Goal: Task Accomplishment & Management: Manage account settings

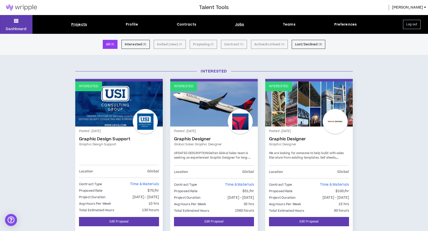
click at [236, 25] on div "Jobs" at bounding box center [239, 24] width 9 height 5
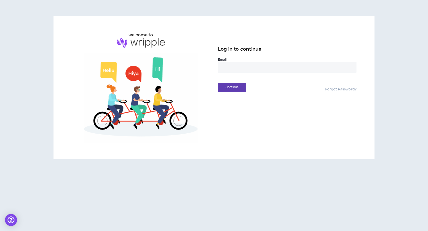
type input "**********"
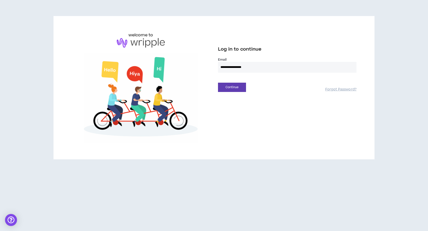
click at [232, 87] on button "Continue" at bounding box center [232, 87] width 28 height 9
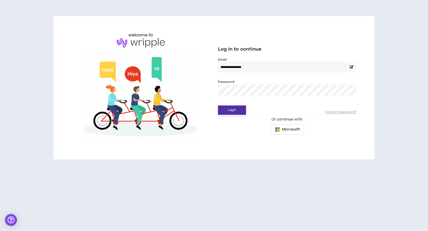
click at [232, 110] on button "Login" at bounding box center [232, 109] width 28 height 9
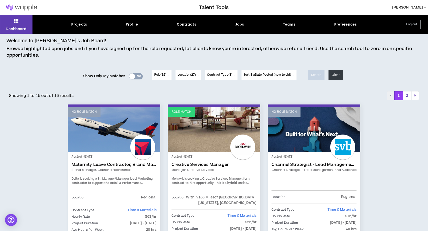
click at [134, 76] on div "Yes No" at bounding box center [136, 76] width 14 height 6
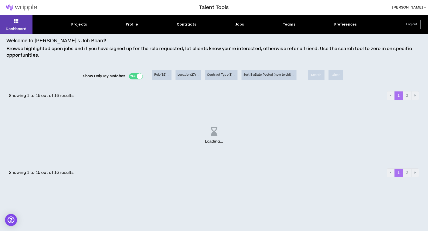
click at [80, 24] on div "Projects" at bounding box center [79, 24] width 16 height 5
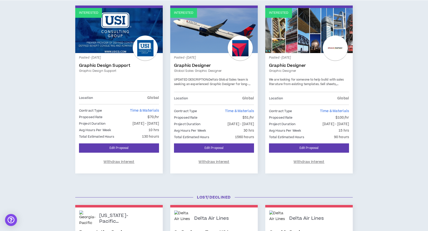
scroll to position [70, 0]
